Goal: Navigation & Orientation: Find specific page/section

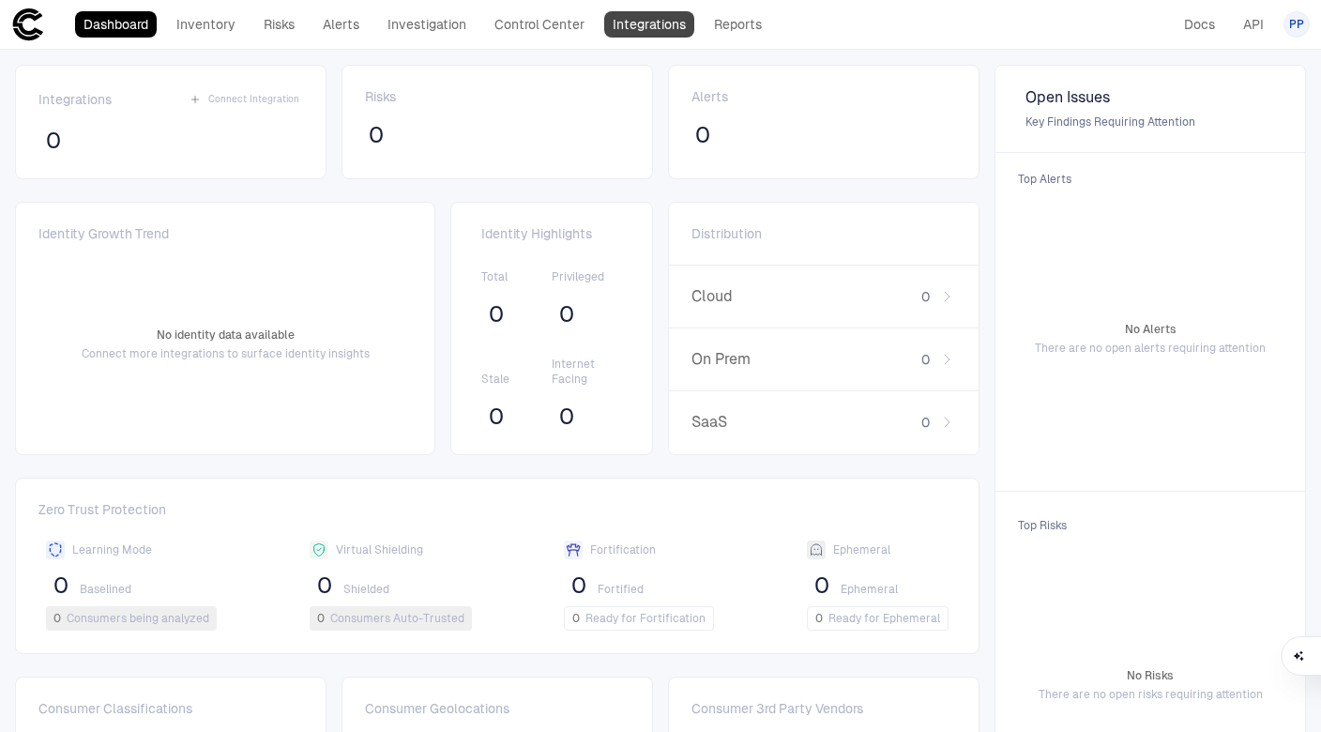
click at [656, 33] on link "Integrations" at bounding box center [649, 24] width 90 height 26
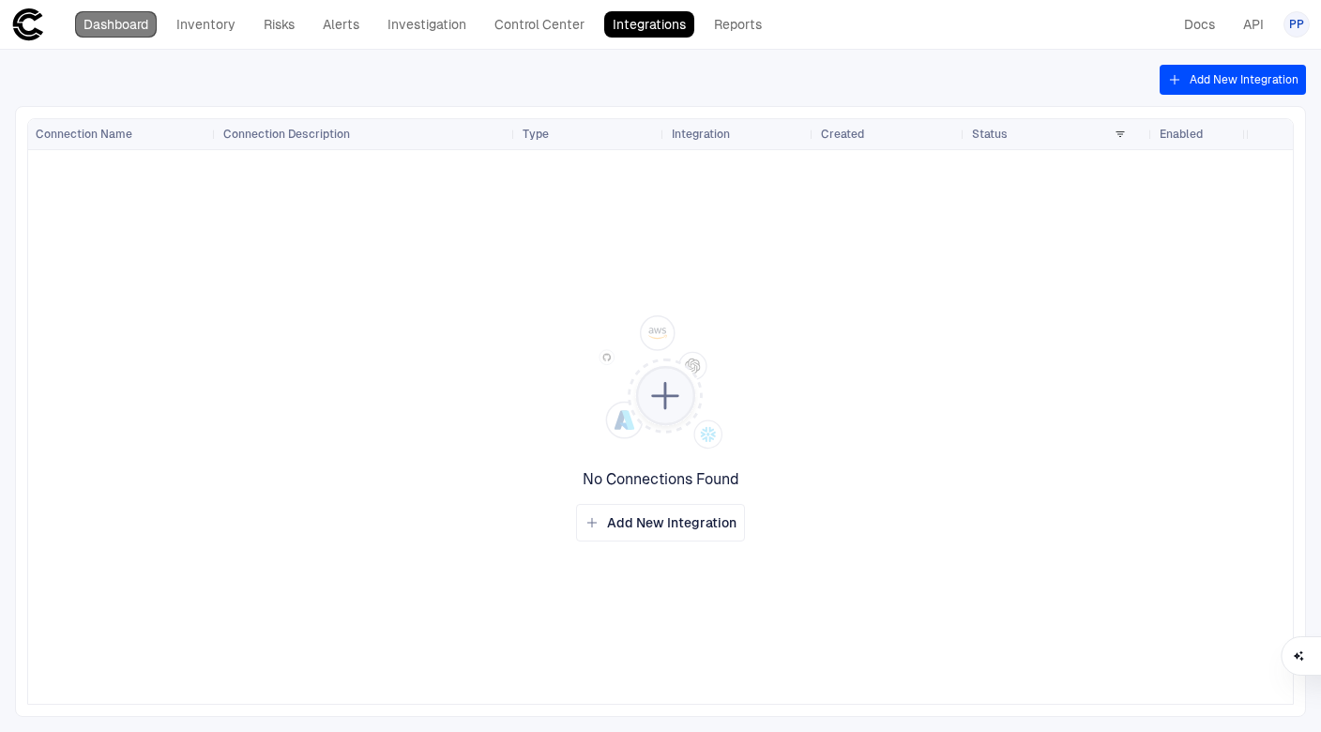
click at [152, 29] on link "Dashboard" at bounding box center [116, 24] width 82 height 26
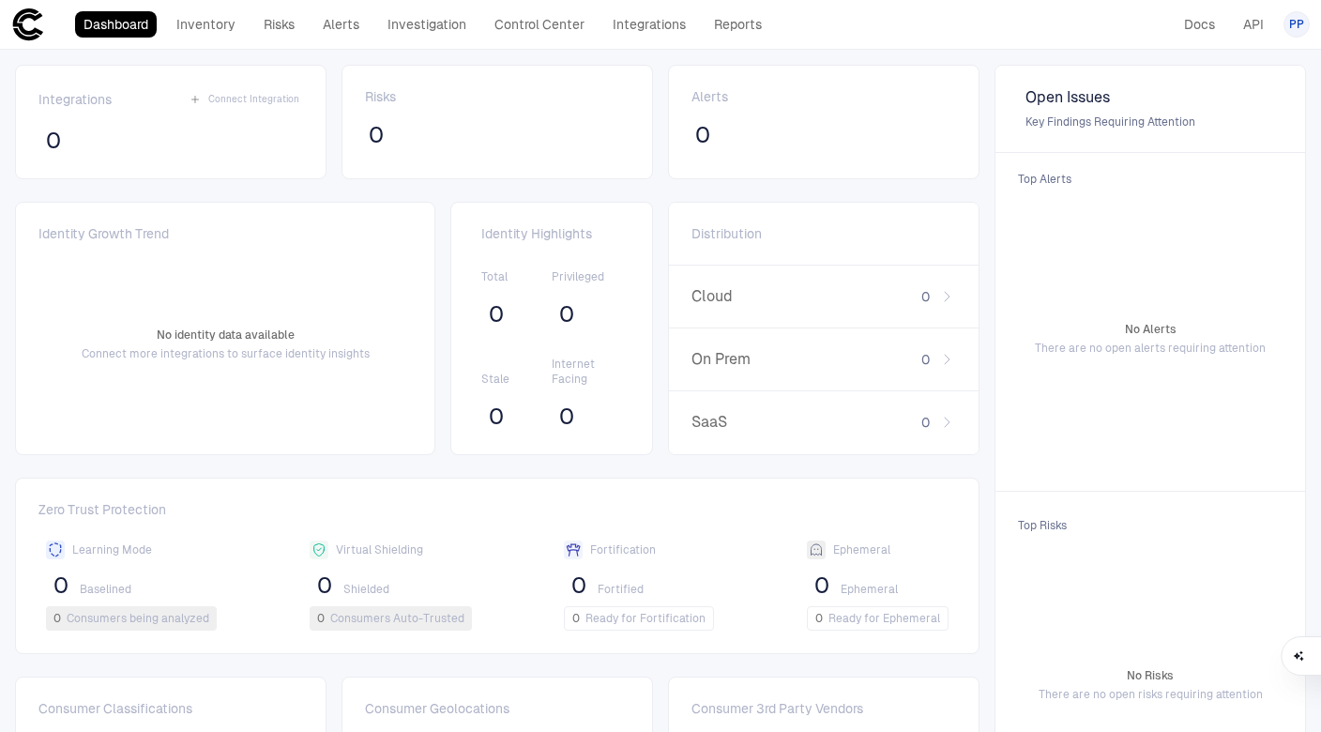
click at [1289, 24] on span "PP" at bounding box center [1296, 24] width 15 height 15
click at [1234, 128] on li "Admin Settings" at bounding box center [1212, 120] width 171 height 30
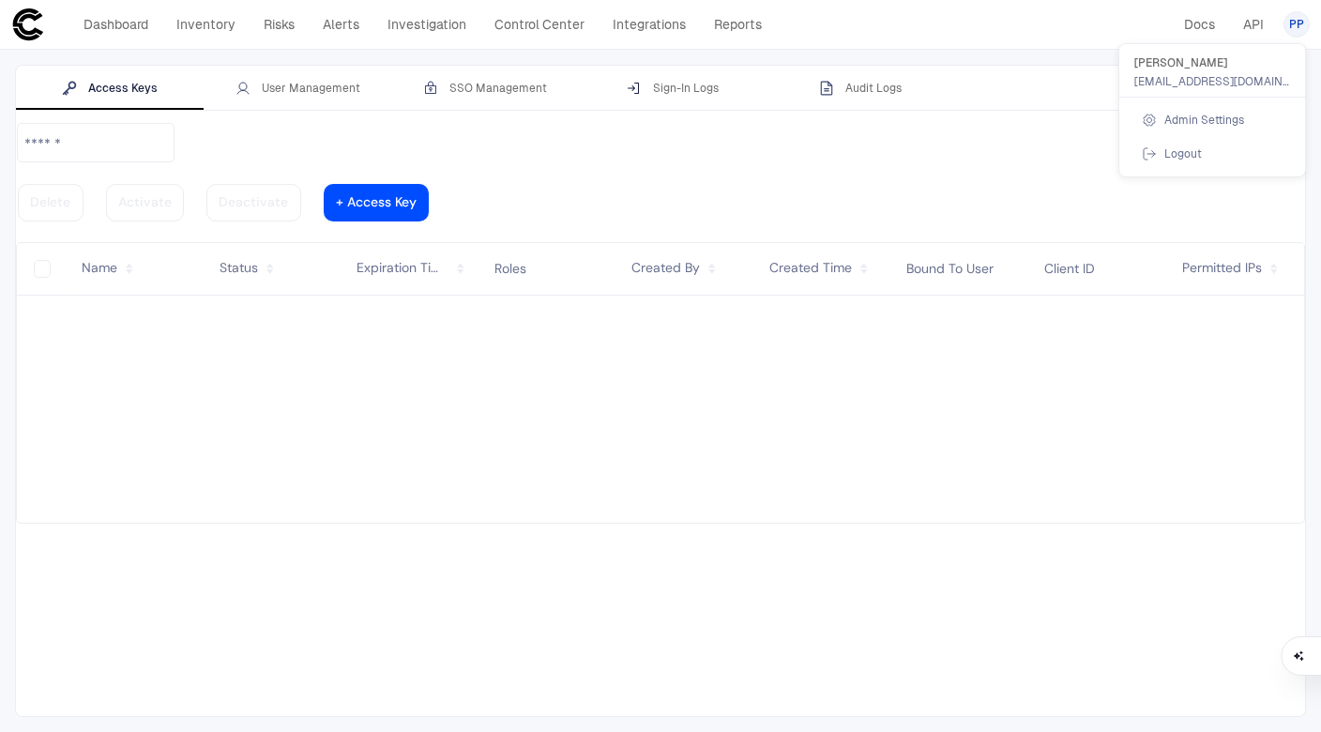
click at [869, 89] on div at bounding box center [660, 366] width 1321 height 732
click at [867, 89] on div "Audit Logs" at bounding box center [860, 88] width 83 height 15
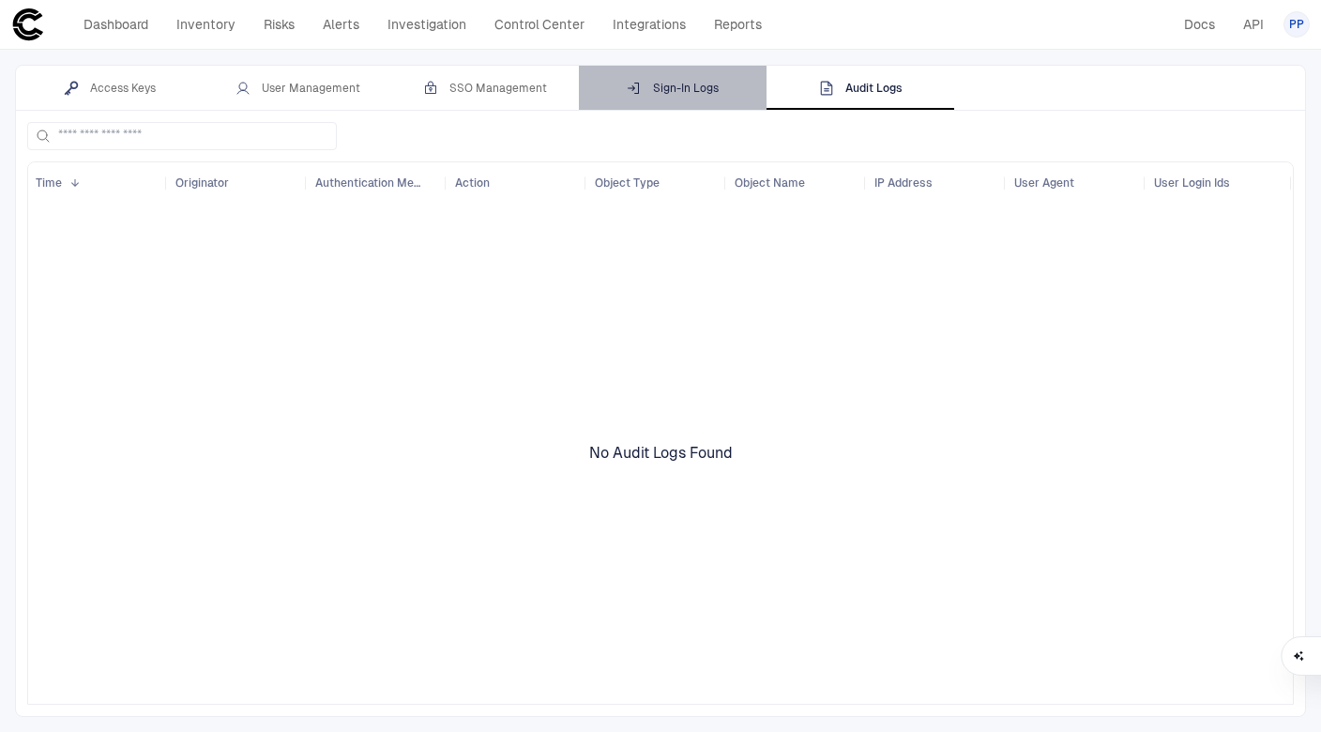
click at [687, 84] on div "Sign-In Logs" at bounding box center [673, 88] width 92 height 15
